Goal: Information Seeking & Learning: Understand process/instructions

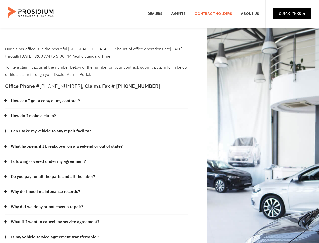
click at [159, 121] on div "How do I make a claim?" at bounding box center [96, 115] width 183 height 15
click at [97, 101] on div "How can I get a copy of my contract?" at bounding box center [96, 100] width 183 height 15
click at [45, 101] on link "How can I get a copy of my contract?" at bounding box center [45, 100] width 69 height 7
click at [97, 116] on div "How do I make a claim?" at bounding box center [96, 115] width 183 height 15
click at [33, 116] on link "How do I make a claim?" at bounding box center [33, 115] width 45 height 7
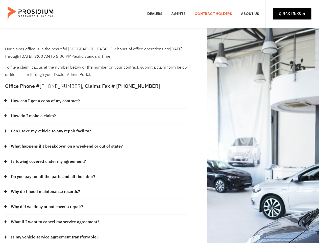
click at [97, 131] on div "Can I take my vehicle to any repair facility?" at bounding box center [96, 131] width 183 height 15
click at [51, 131] on link "Can I take my vehicle to any repair facility?" at bounding box center [51, 130] width 80 height 7
click at [97, 146] on link "What happens if I breakdown on a weekend or out of state?" at bounding box center [67, 146] width 112 height 7
click at [66, 146] on link "What happens if I breakdown on a weekend or out of state?" at bounding box center [67, 146] width 112 height 7
click at [97, 161] on div "Is towing covered under my agreement?" at bounding box center [96, 161] width 183 height 15
